Goal: Information Seeking & Learning: Learn about a topic

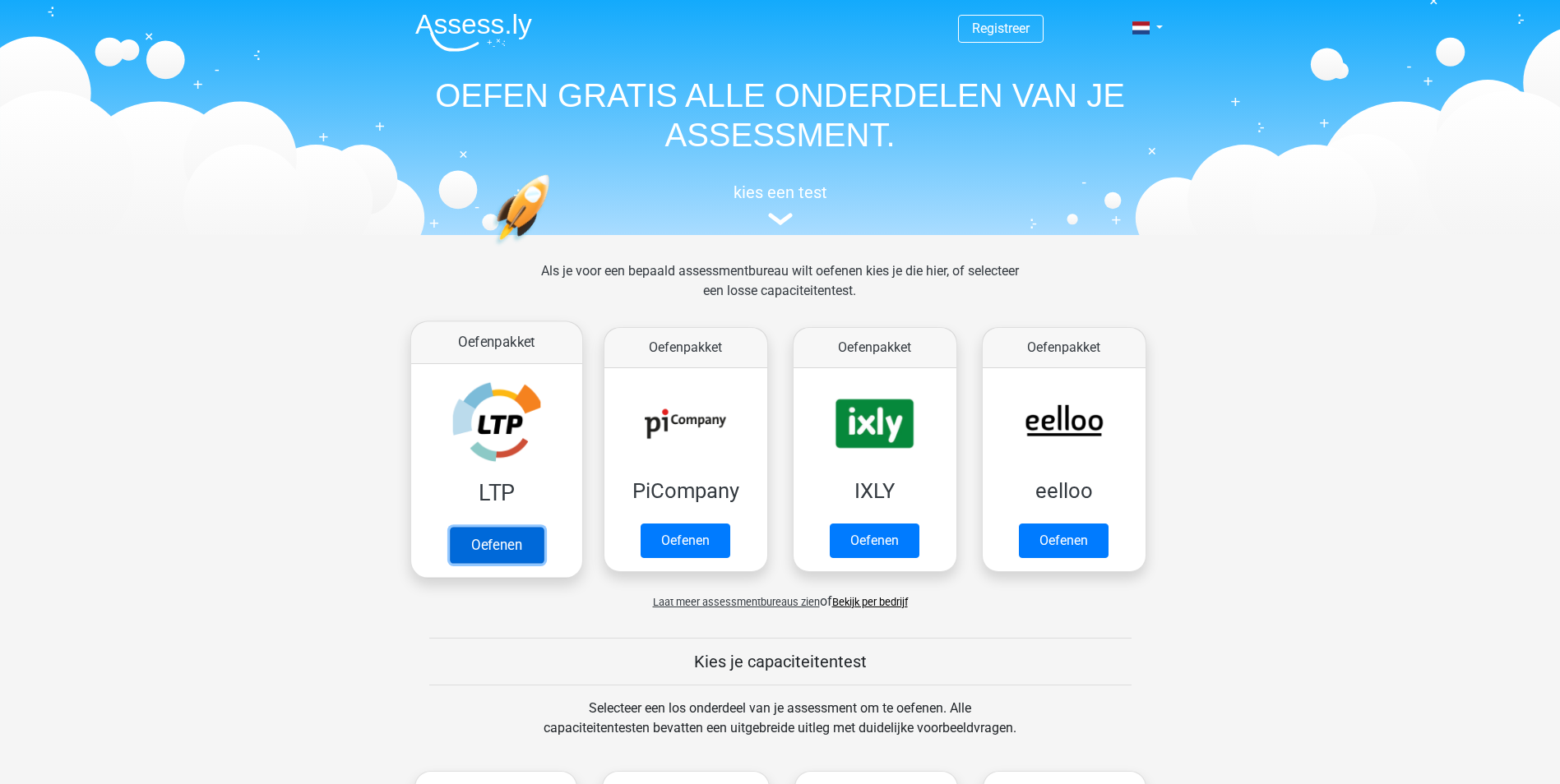
click at [499, 527] on link "Oefenen" at bounding box center [496, 544] width 94 height 36
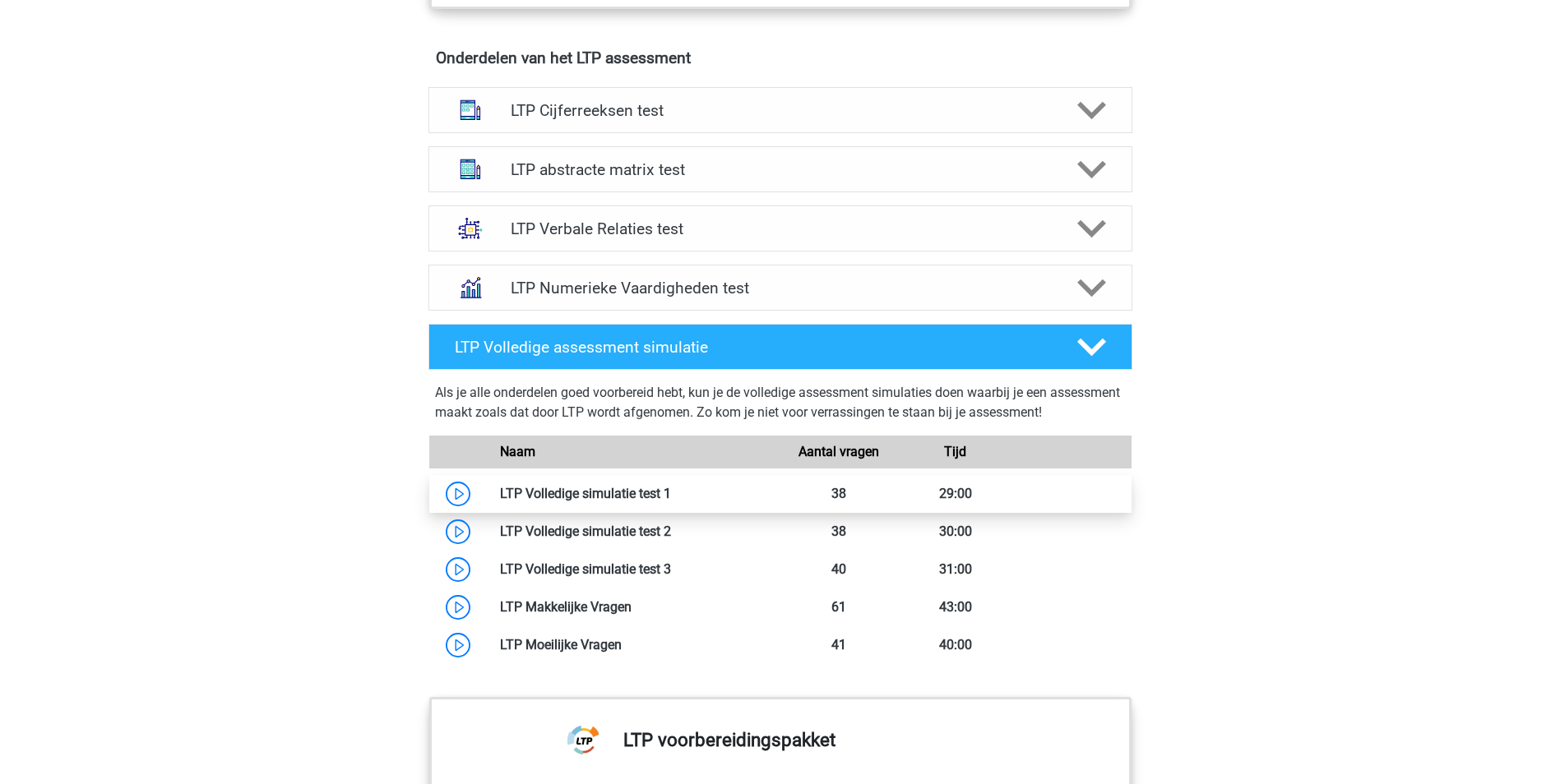
scroll to position [754, 0]
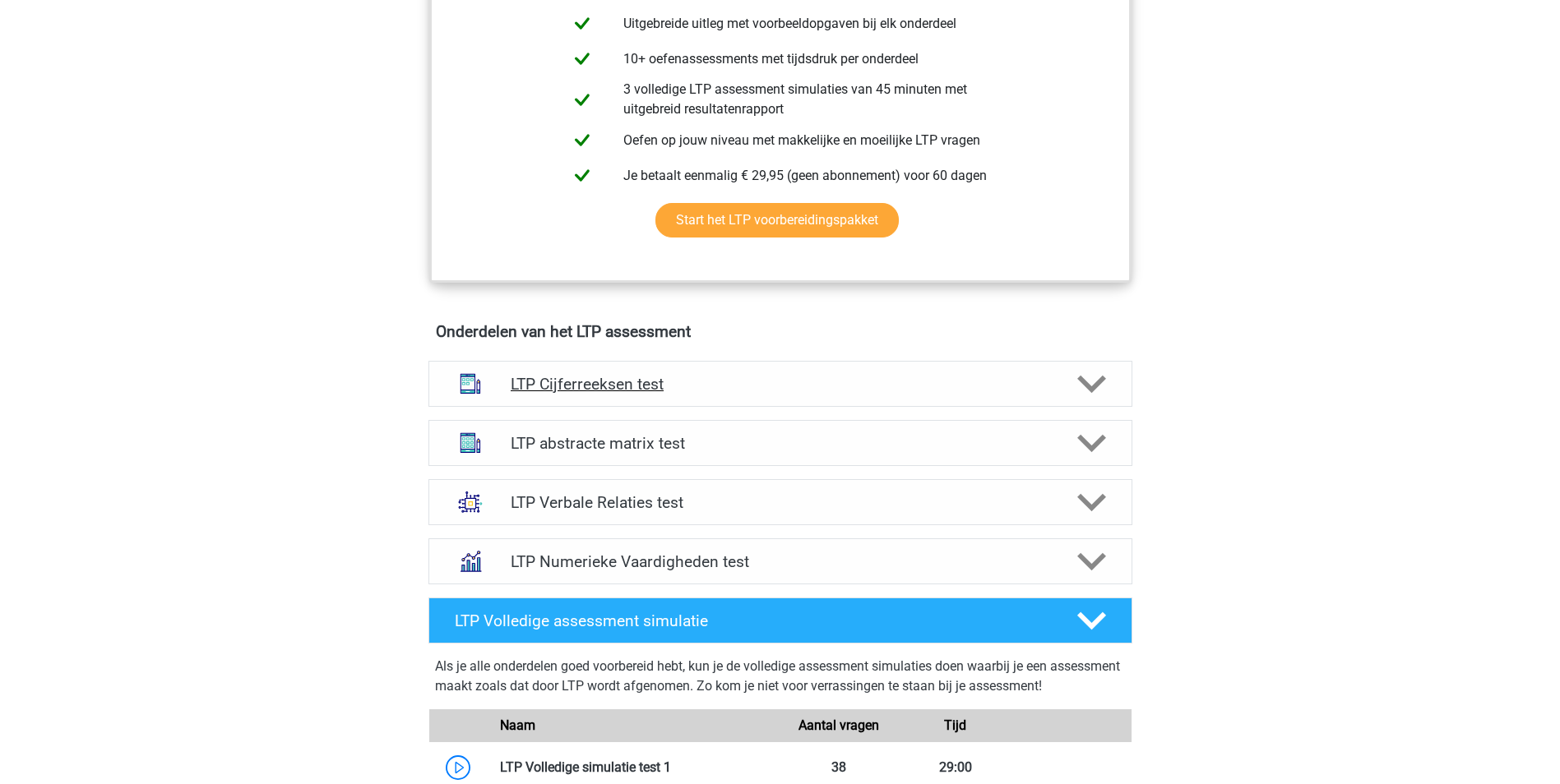
click at [621, 385] on h4 "LTP Cijferreeksen test" at bounding box center [780, 385] width 539 height 19
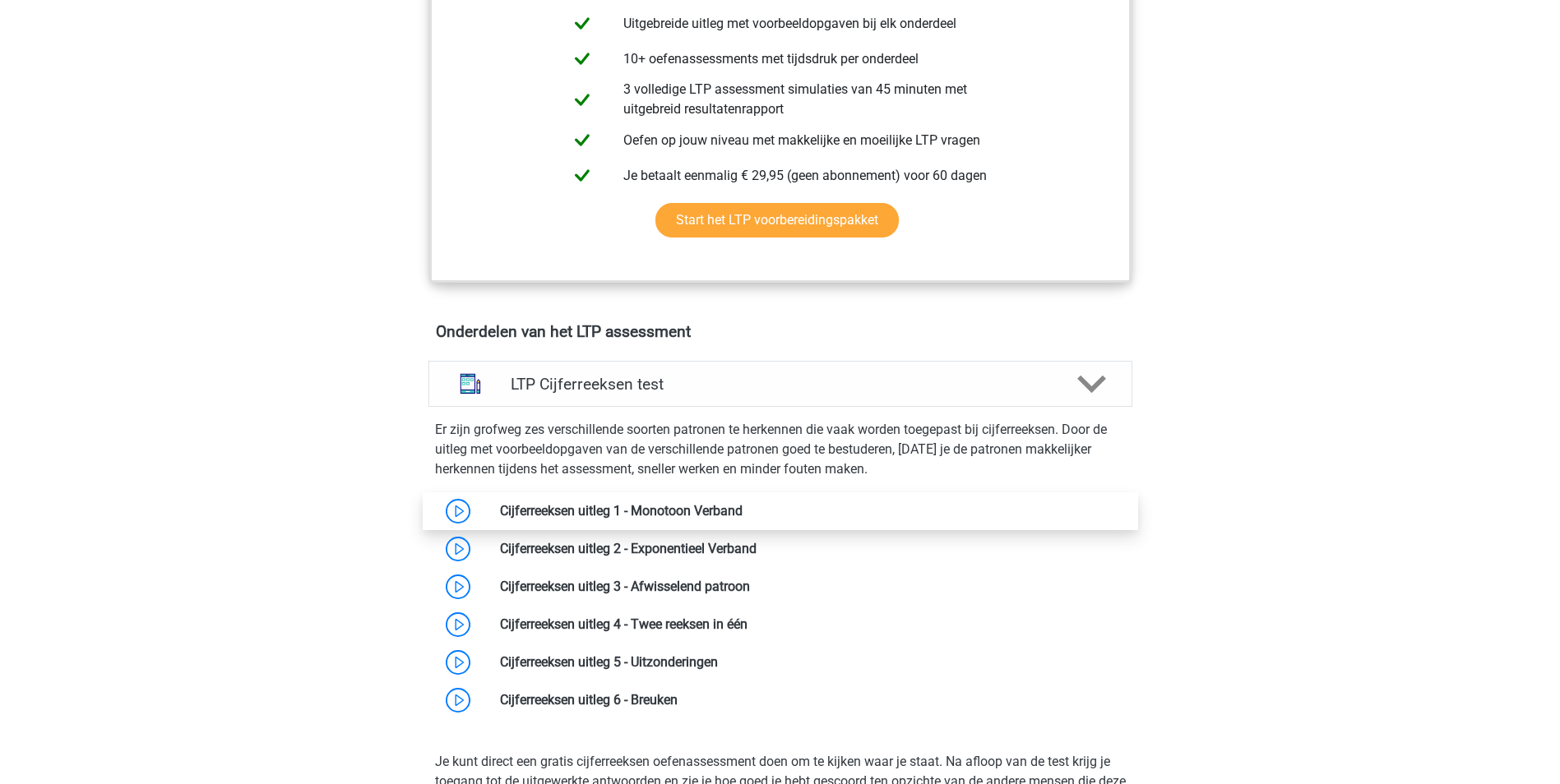
click at [743, 513] on link at bounding box center [743, 511] width 0 height 16
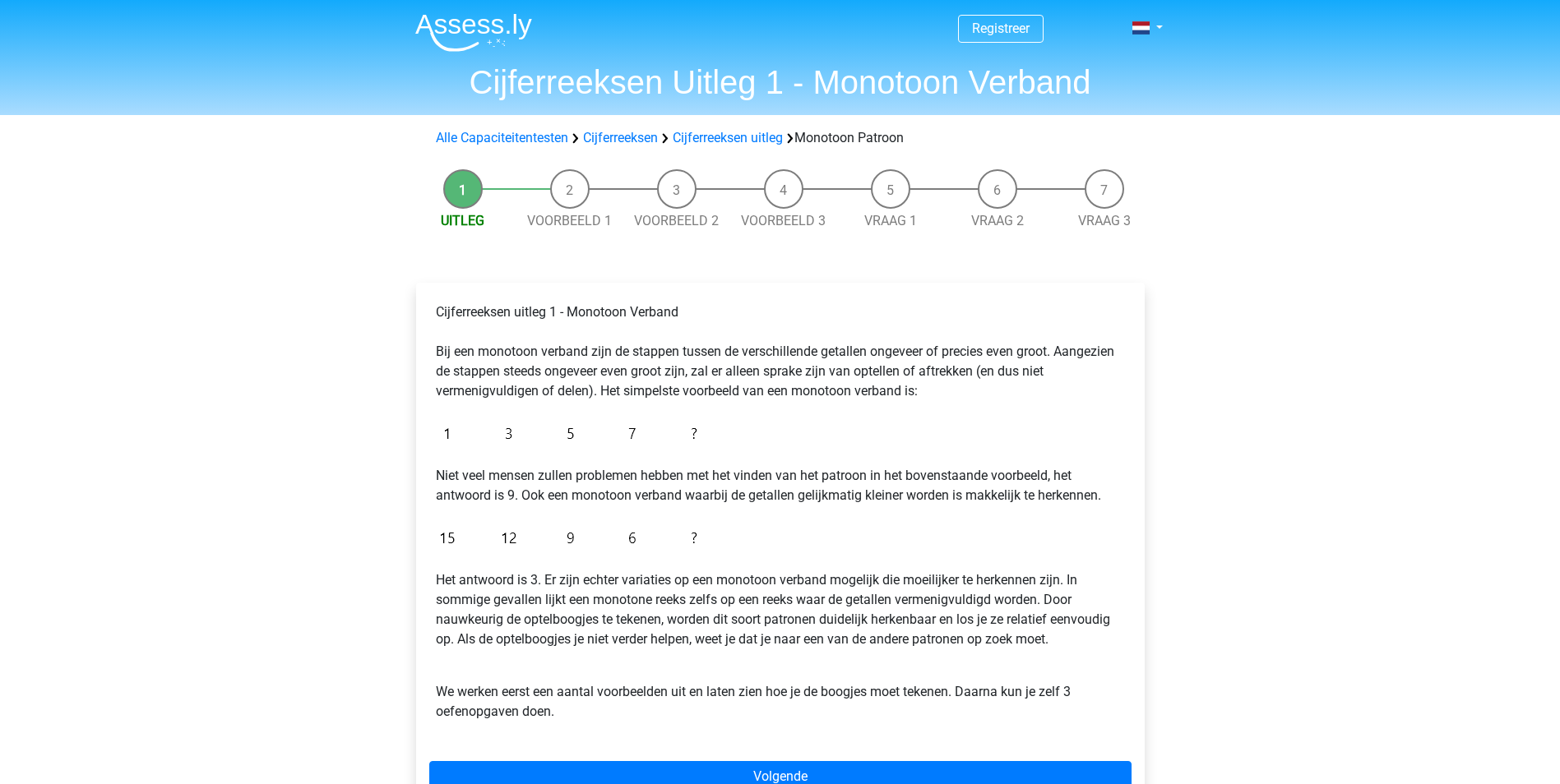
scroll to position [68, 0]
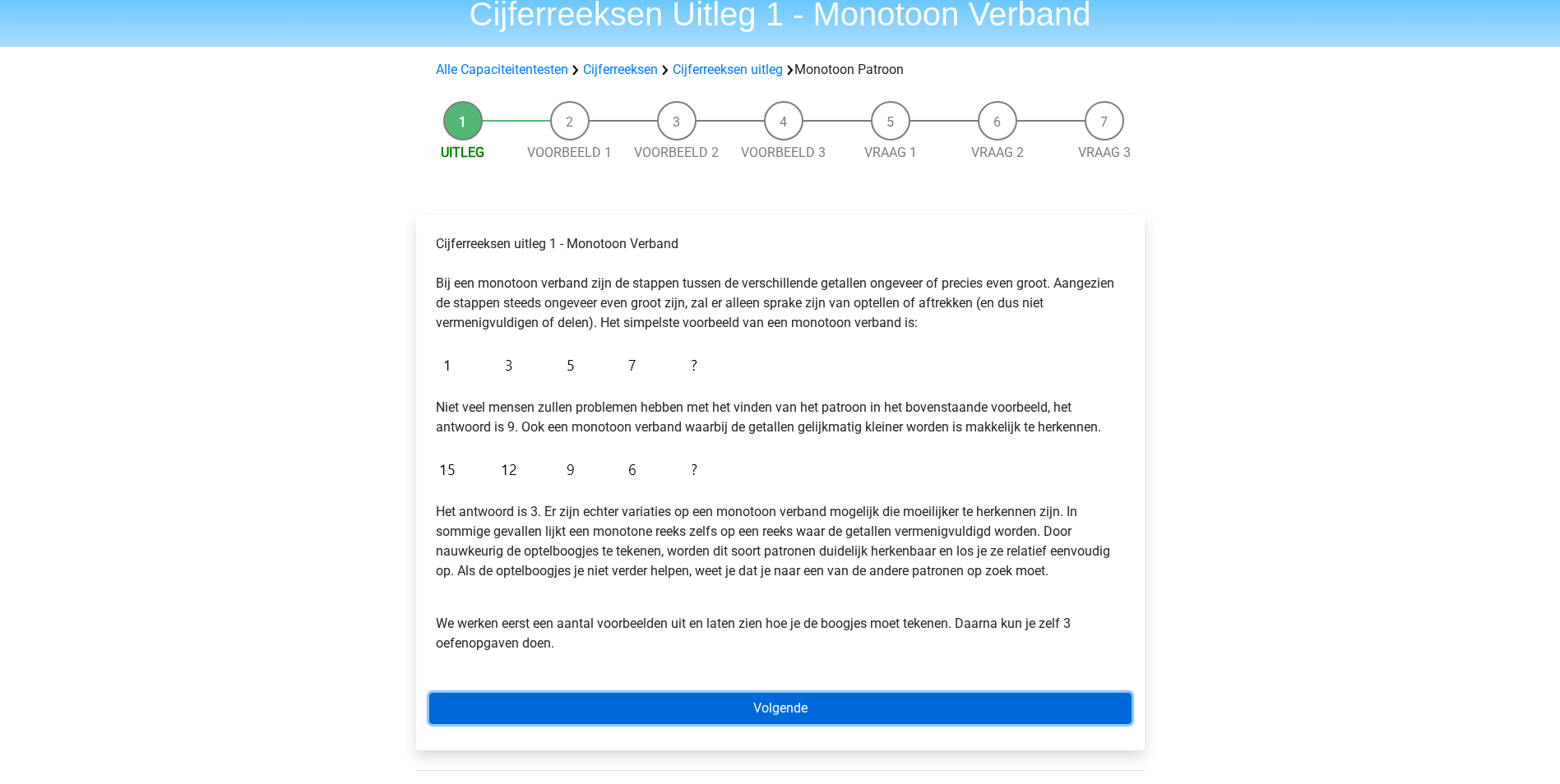
click at [776, 704] on link "Volgende" at bounding box center [780, 708] width 703 height 31
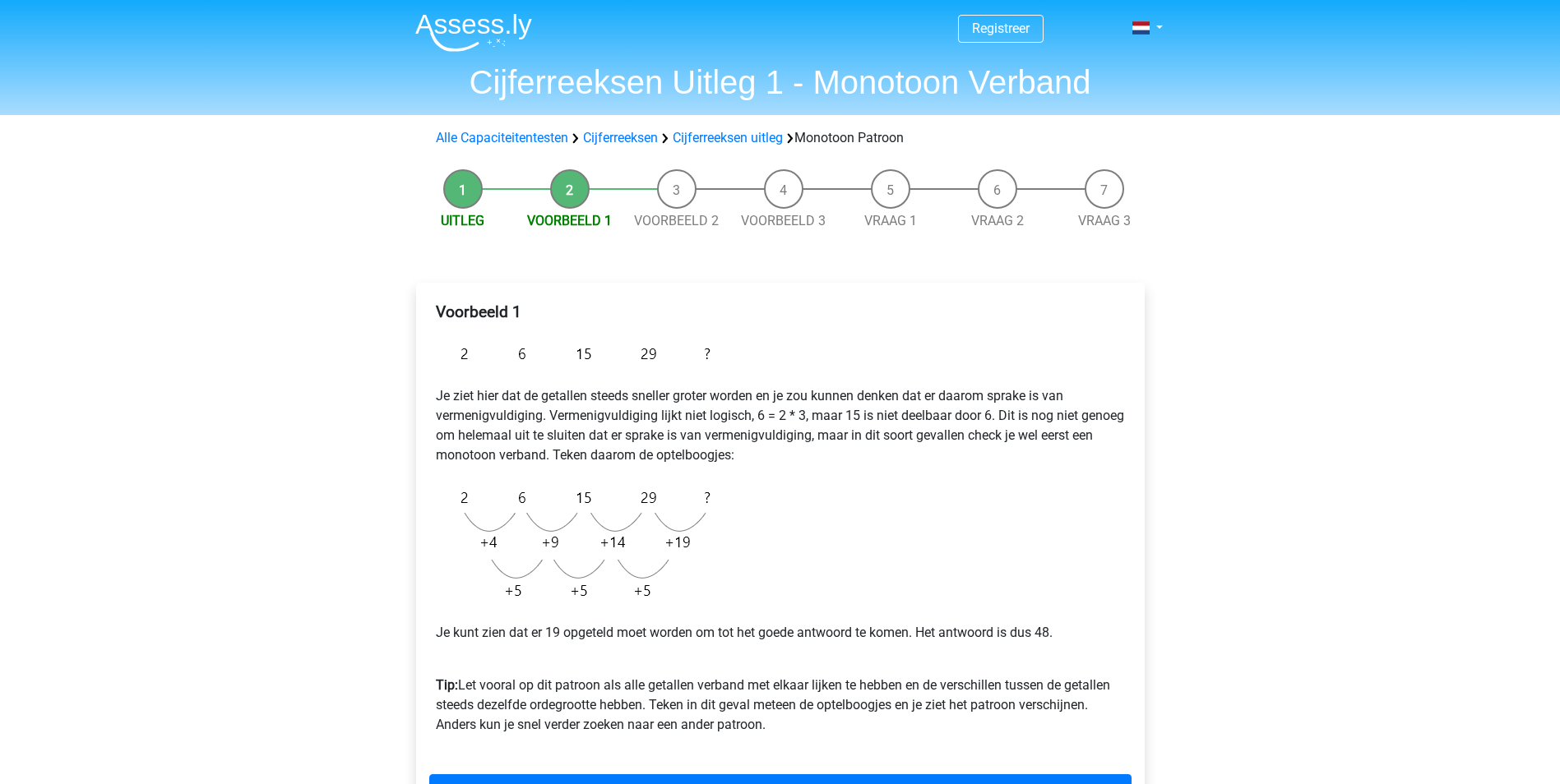
scroll to position [68, 0]
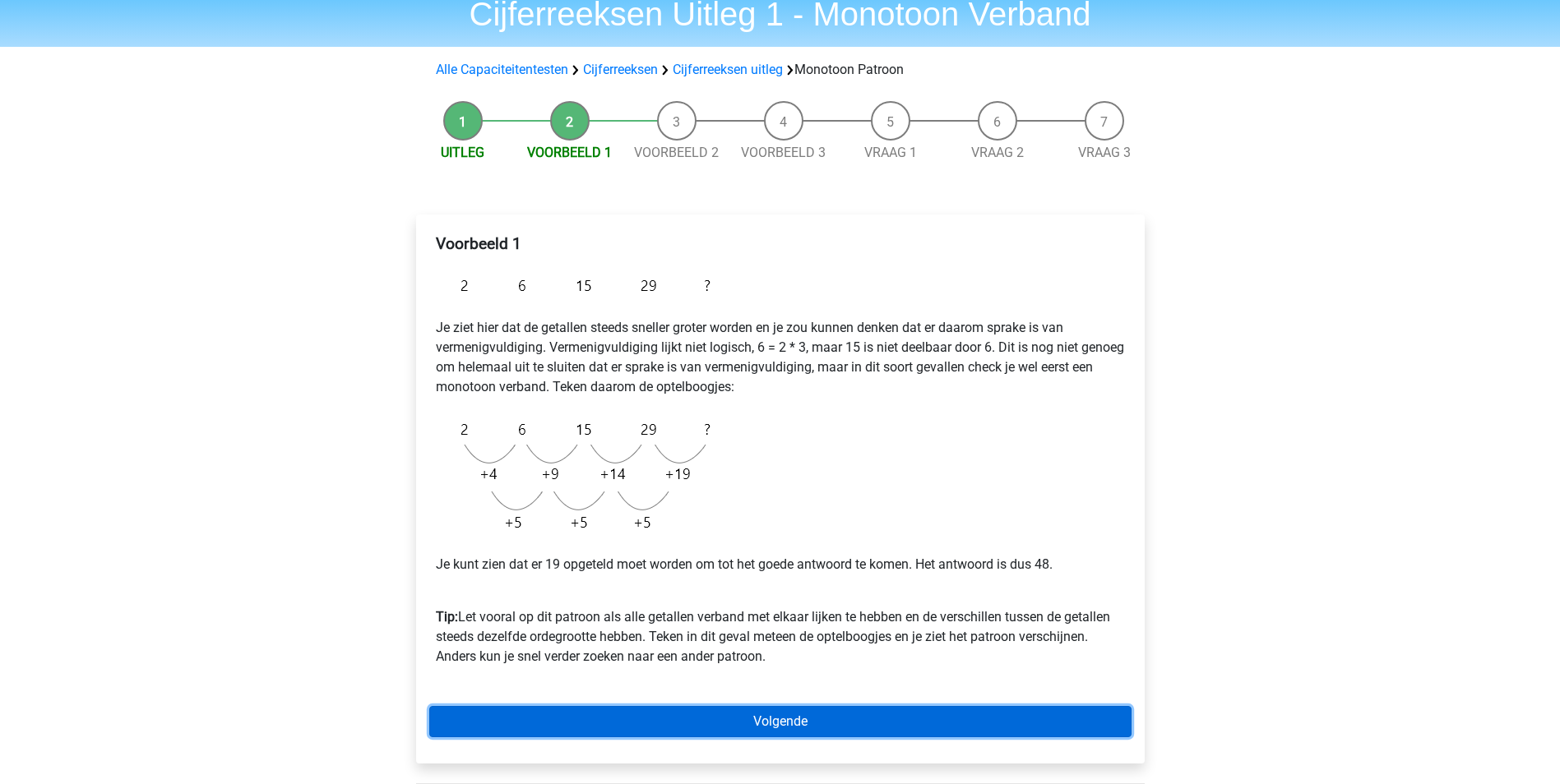
click at [801, 712] on link "Volgende" at bounding box center [780, 721] width 703 height 31
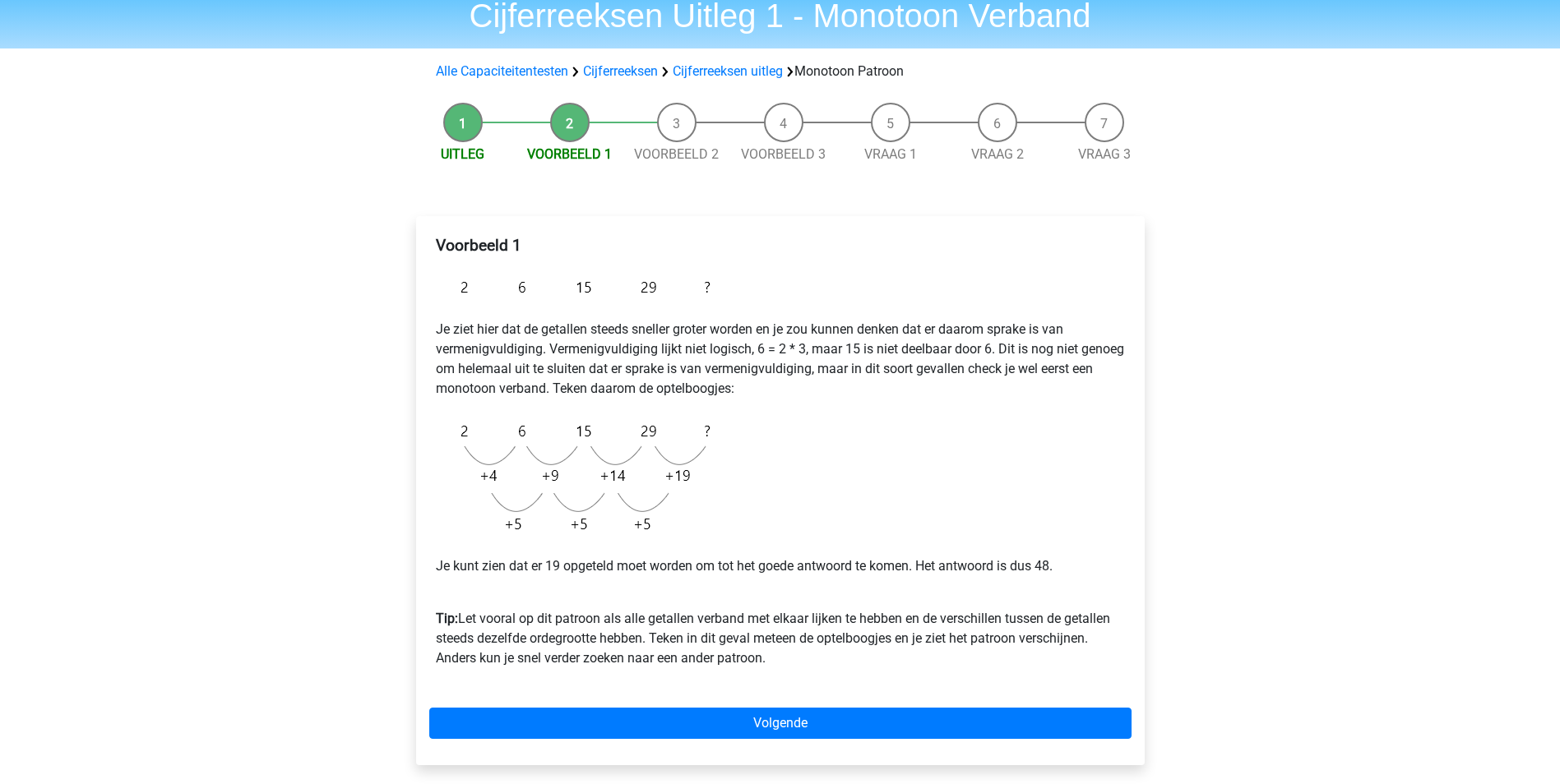
scroll to position [66, 0]
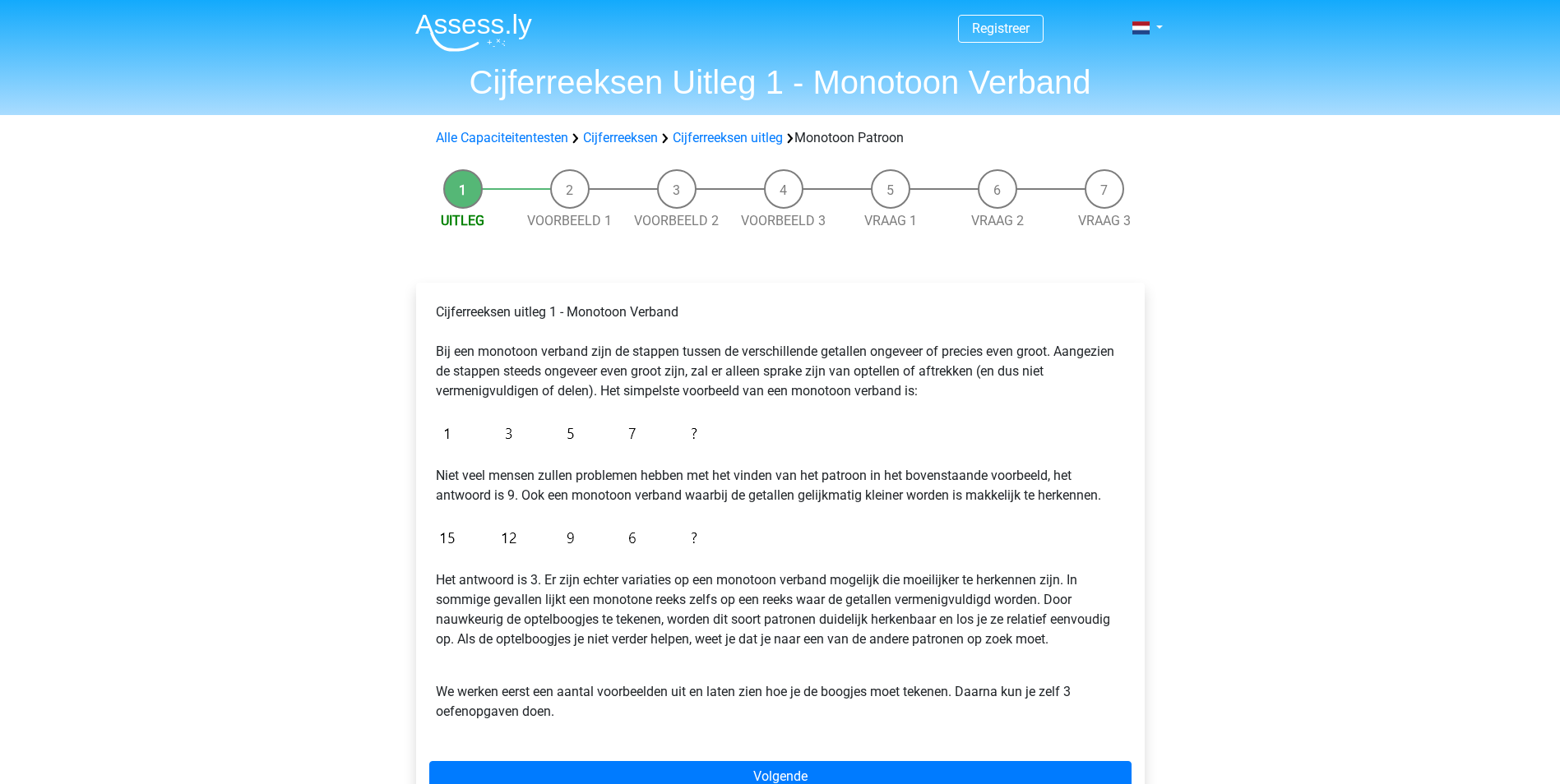
scroll to position [66, 0]
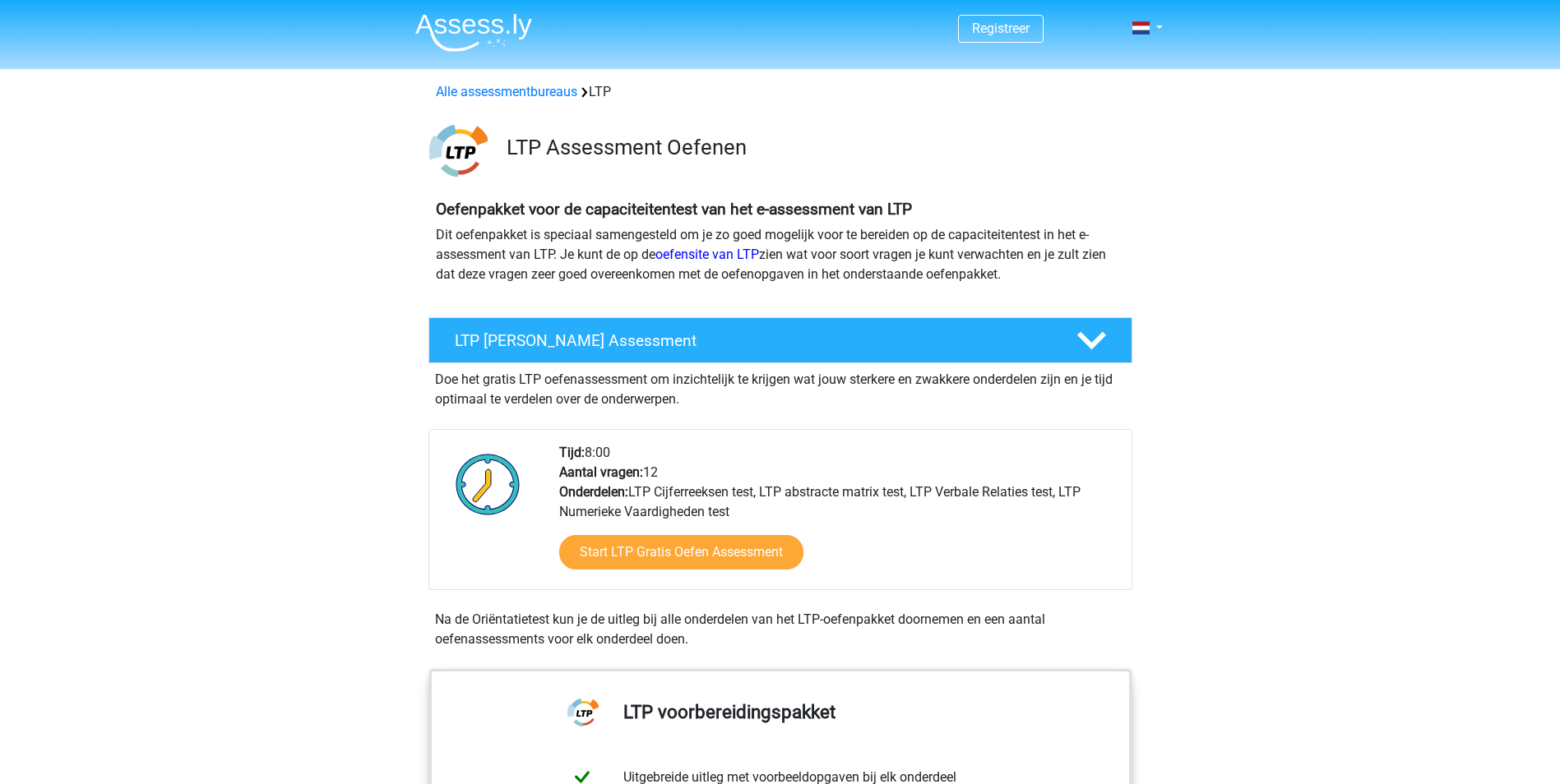
scroll to position [754, 0]
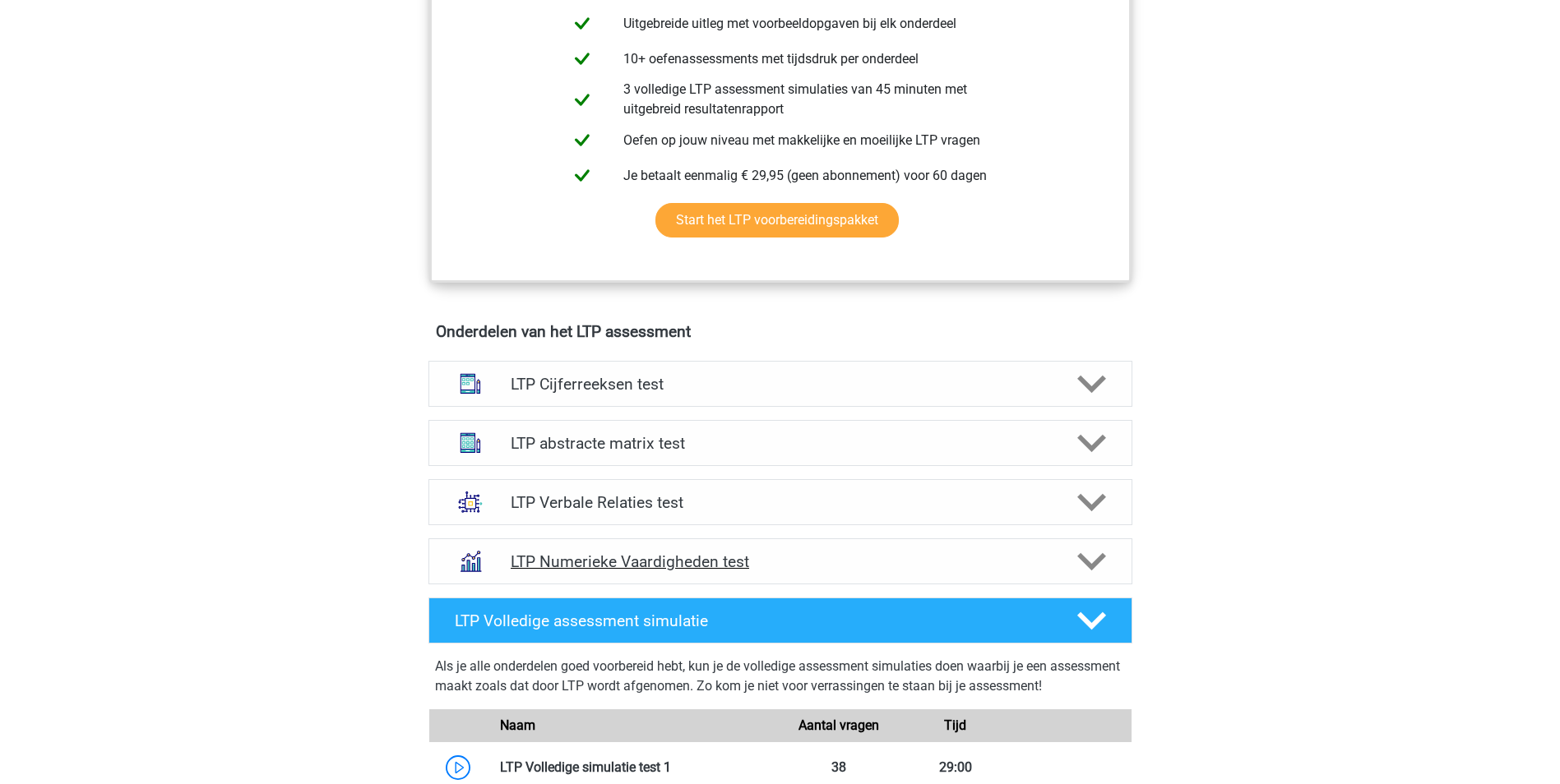
click at [639, 555] on h4 "LTP Numerieke Vaardigheden test" at bounding box center [780, 562] width 539 height 19
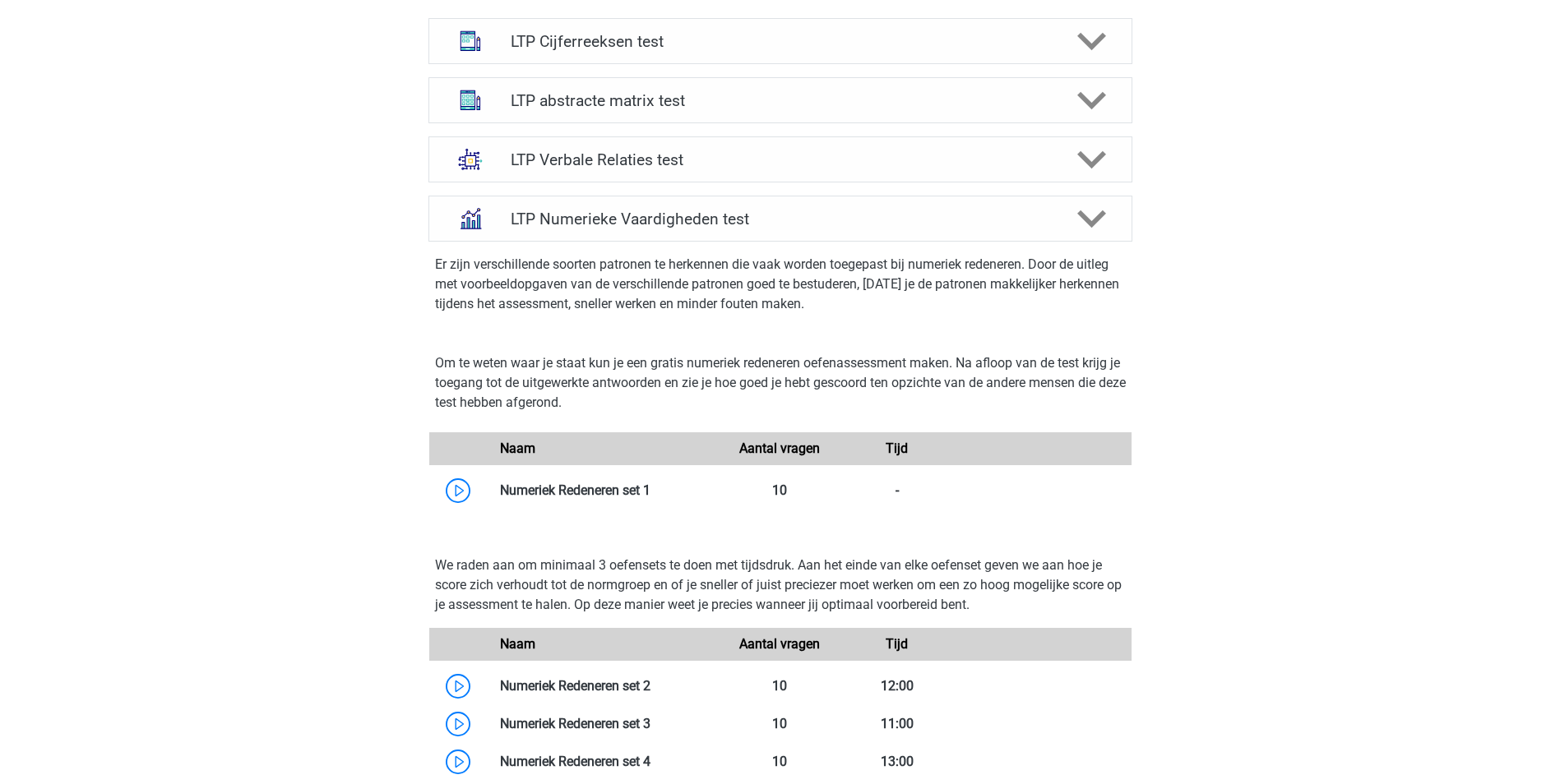
scroll to position [1371, 0]
